Goal: Transaction & Acquisition: Purchase product/service

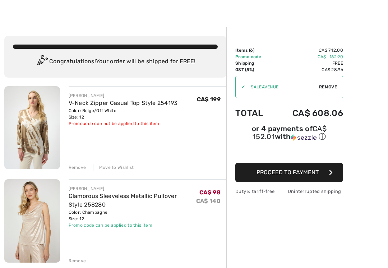
scroll to position [9, 0]
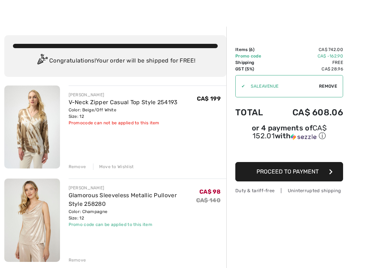
click at [117, 165] on div "Move to Wishlist" at bounding box center [113, 166] width 41 height 6
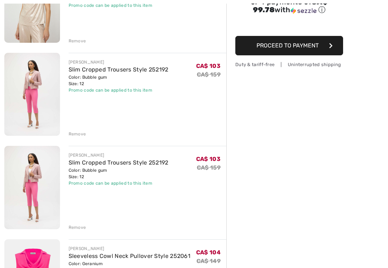
scroll to position [138, 0]
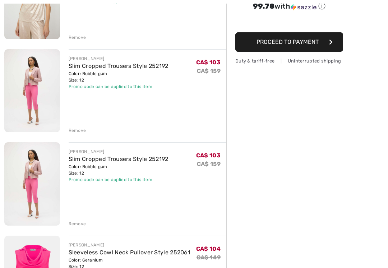
click at [74, 222] on div "Remove" at bounding box center [78, 224] width 18 height 6
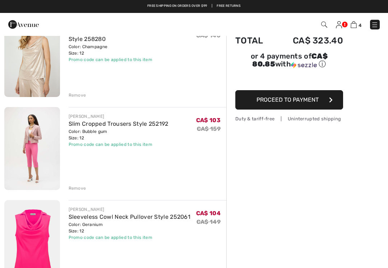
scroll to position [80, 0]
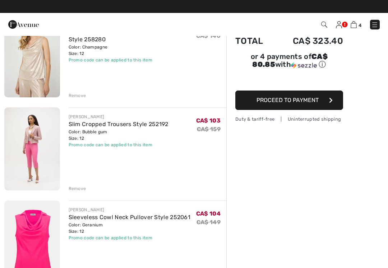
click at [78, 188] on div "Remove" at bounding box center [78, 188] width 18 height 6
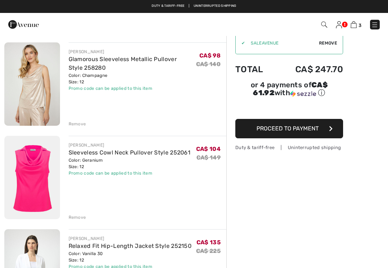
scroll to position [0, 0]
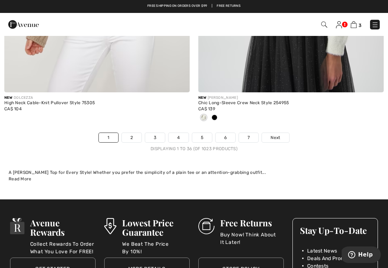
scroll to position [5779, 0]
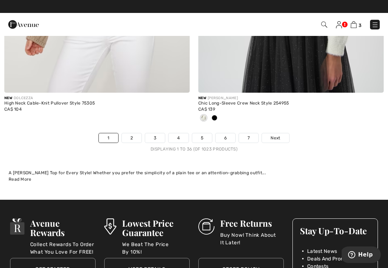
click at [276, 135] on span "Next" at bounding box center [275, 138] width 10 height 6
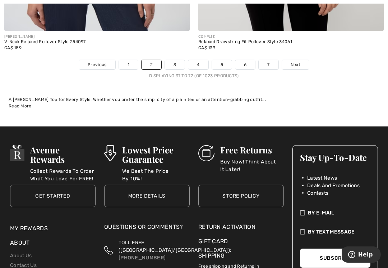
scroll to position [5840, 0]
click at [300, 61] on link "Next" at bounding box center [295, 64] width 27 height 9
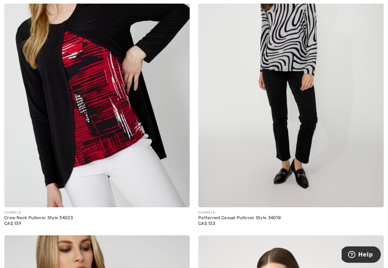
scroll to position [820, 0]
click at [113, 97] on img at bounding box center [96, 68] width 185 height 278
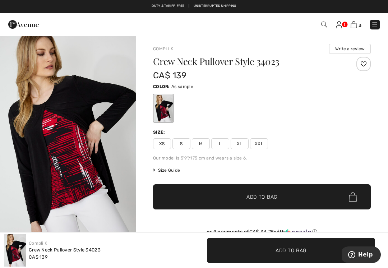
click at [208, 134] on div "Size:" at bounding box center [261, 132] width 217 height 6
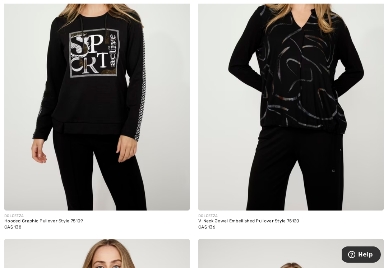
scroll to position [2421, 0]
click at [325, 64] on img at bounding box center [290, 72] width 185 height 278
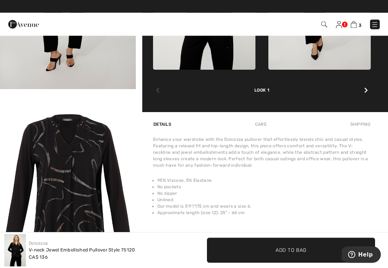
scroll to position [397, 0]
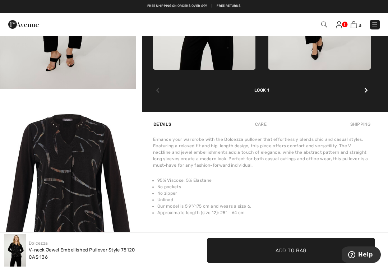
click at [265, 124] on div "Care" at bounding box center [261, 124] width 24 height 13
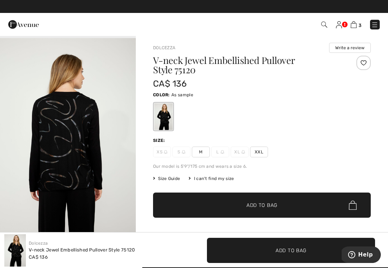
scroll to position [0, 0]
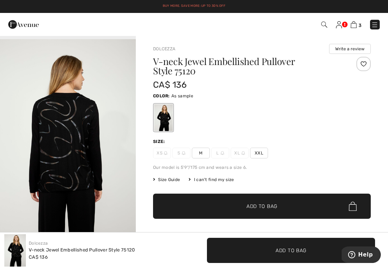
click at [221, 154] on img at bounding box center [222, 153] width 4 height 4
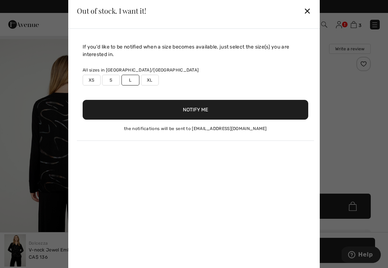
click at [220, 111] on button "Notify Me" at bounding box center [195, 110] width 225 height 20
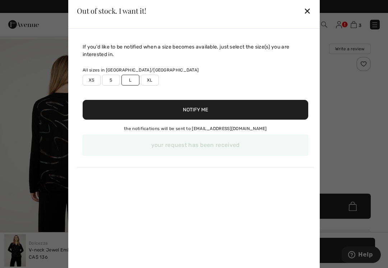
click at [310, 12] on div "✕" at bounding box center [307, 10] width 8 height 15
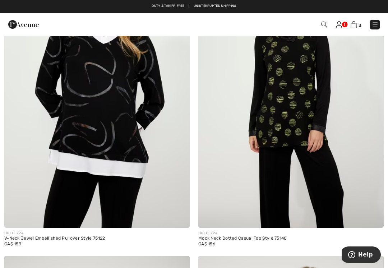
scroll to position [2710, 0]
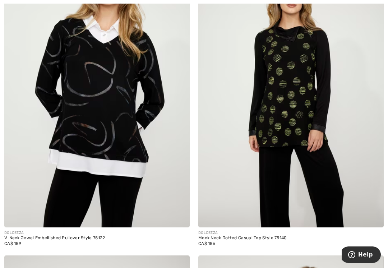
click at [122, 126] on img at bounding box center [96, 88] width 185 height 278
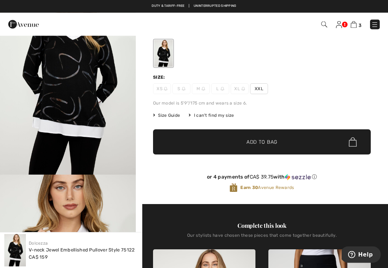
scroll to position [65, 0]
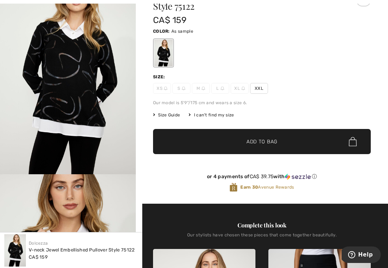
click at [220, 90] on span "L" at bounding box center [220, 88] width 18 height 11
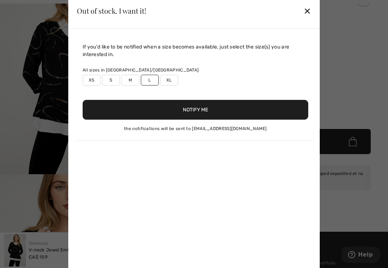
click at [220, 86] on div "If you'd like to be notified when a size becomes available, just select the siz…" at bounding box center [195, 92] width 237 height 98
click at [208, 112] on button "Notify Me" at bounding box center [195, 110] width 225 height 20
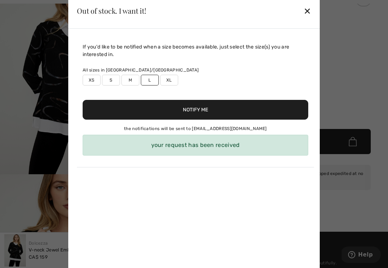
click at [309, 13] on div "✕" at bounding box center [307, 10] width 8 height 15
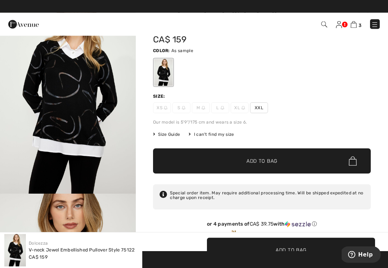
scroll to position [21, 0]
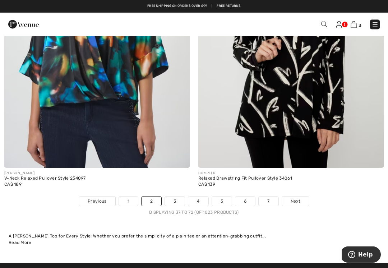
scroll to position [5695, 0]
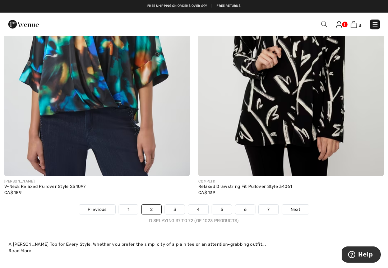
click at [174, 205] on link "3" at bounding box center [175, 209] width 20 height 9
click at [177, 205] on link "3" at bounding box center [175, 209] width 20 height 9
click at [297, 206] on span "Next" at bounding box center [295, 209] width 10 height 6
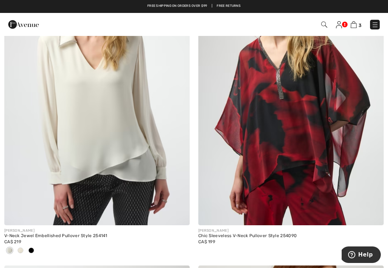
scroll to position [5229, 0]
